Goal: Check status: Check status

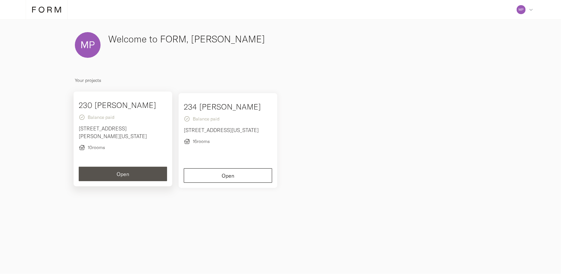
click at [153, 172] on div "Open" at bounding box center [122, 173] width 77 height 5
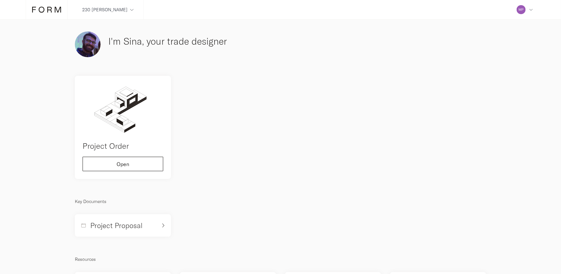
scroll to position [0, 0]
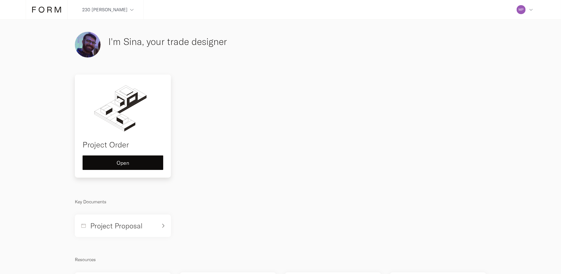
click at [126, 171] on div "Project Order Open" at bounding box center [123, 125] width 96 height 103
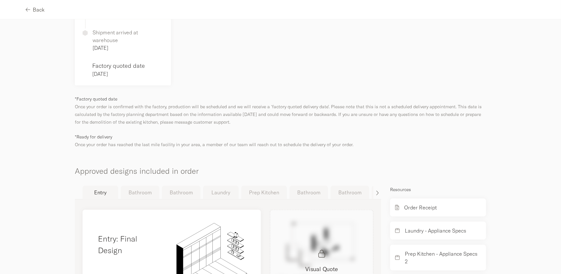
scroll to position [347, 0]
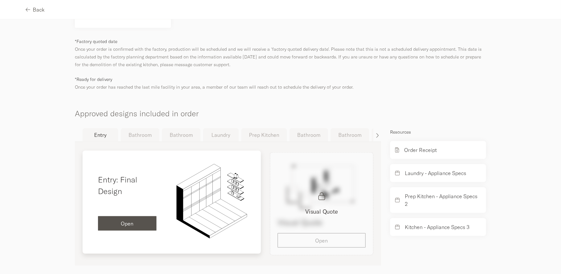
click at [121, 221] on span "Open" at bounding box center [127, 223] width 13 height 5
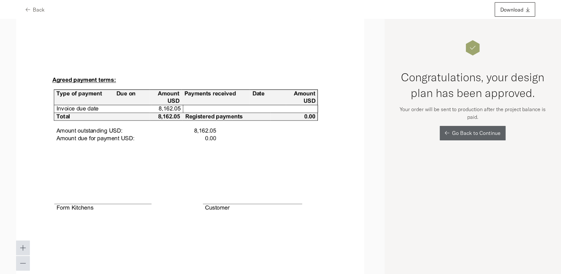
scroll to position [4499, 0]
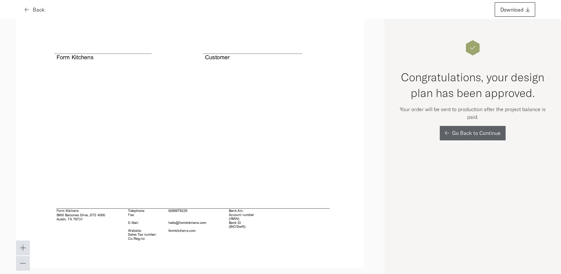
click at [35, 11] on span "Back" at bounding box center [39, 9] width 12 height 5
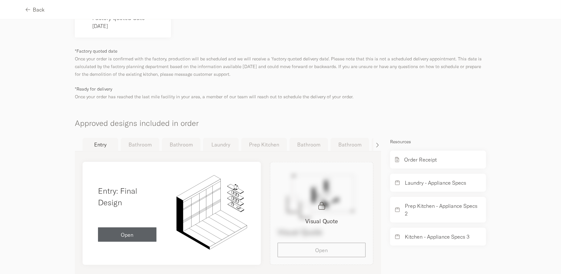
scroll to position [347, 0]
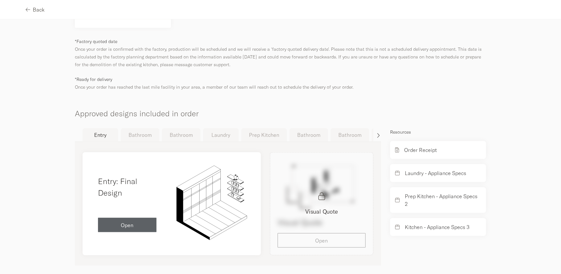
click at [376, 133] on icon "button" at bounding box center [377, 135] width 3 height 5
click at [228, 128] on button "Bathroom" at bounding box center [229, 134] width 39 height 13
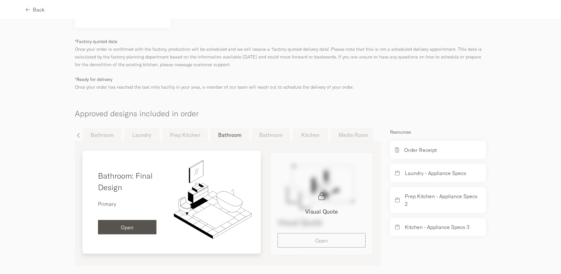
click at [125, 225] on span "Open" at bounding box center [127, 227] width 13 height 5
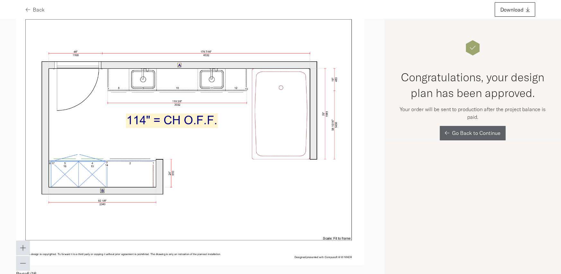
scroll to position [1207, 0]
click at [212, 198] on img at bounding box center [190, 130] width 348 height 269
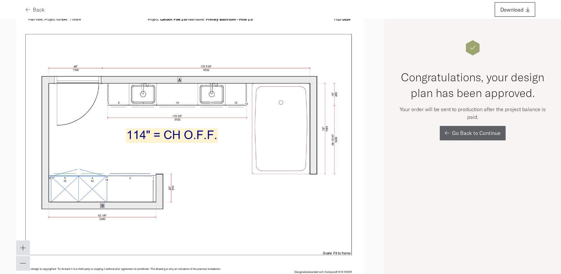
scroll to position [1191, 0]
click at [406, 182] on div "Congratulations, your design plan has been approved. Your order will be sent to…" at bounding box center [472, 146] width 176 height 255
